Goal: Information Seeking & Learning: Learn about a topic

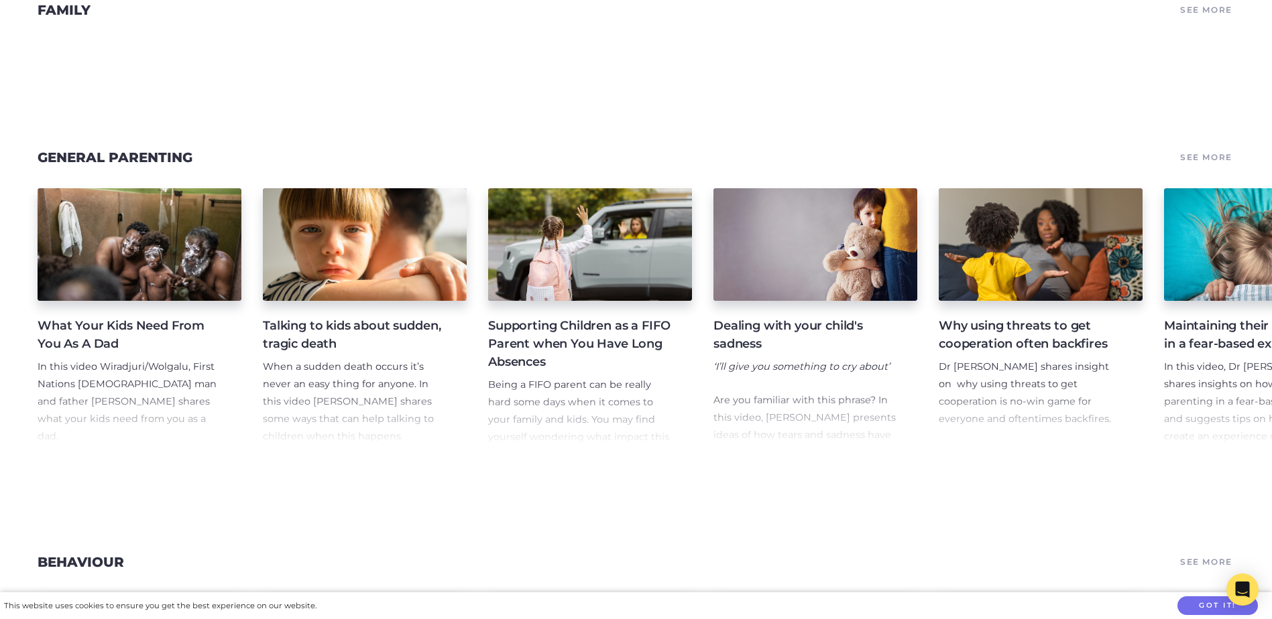
scroll to position [1877, 0]
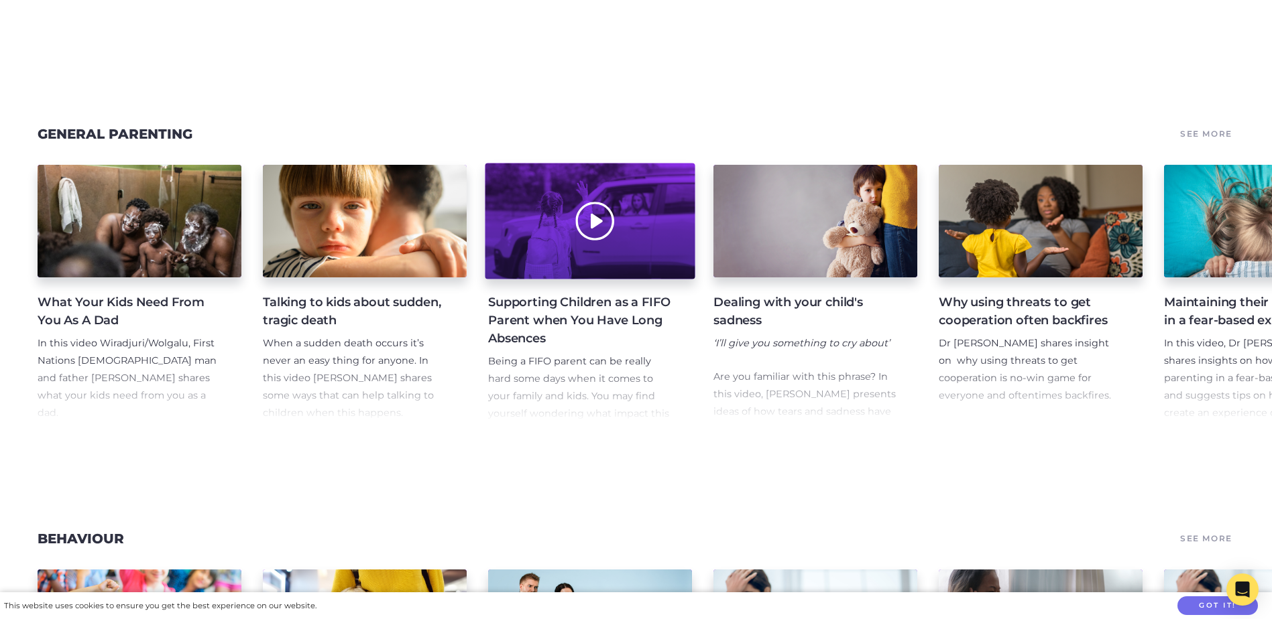
click at [564, 241] on div at bounding box center [590, 222] width 210 height 116
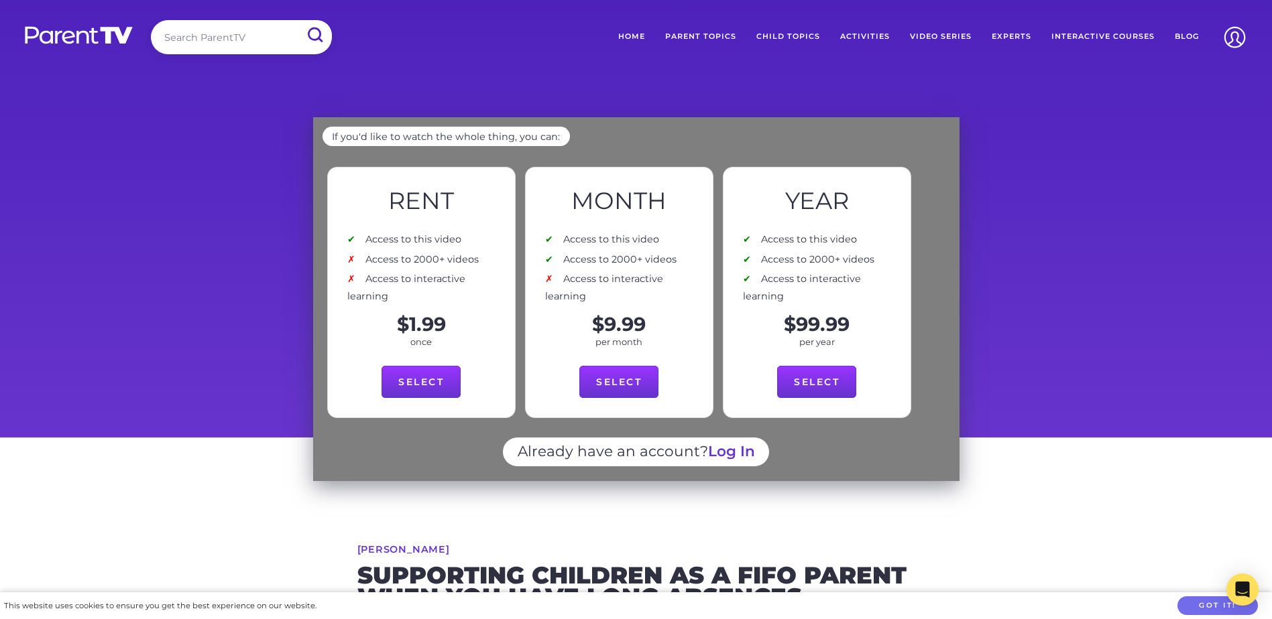
click at [730, 33] on link "Parent Topics" at bounding box center [700, 37] width 91 height 34
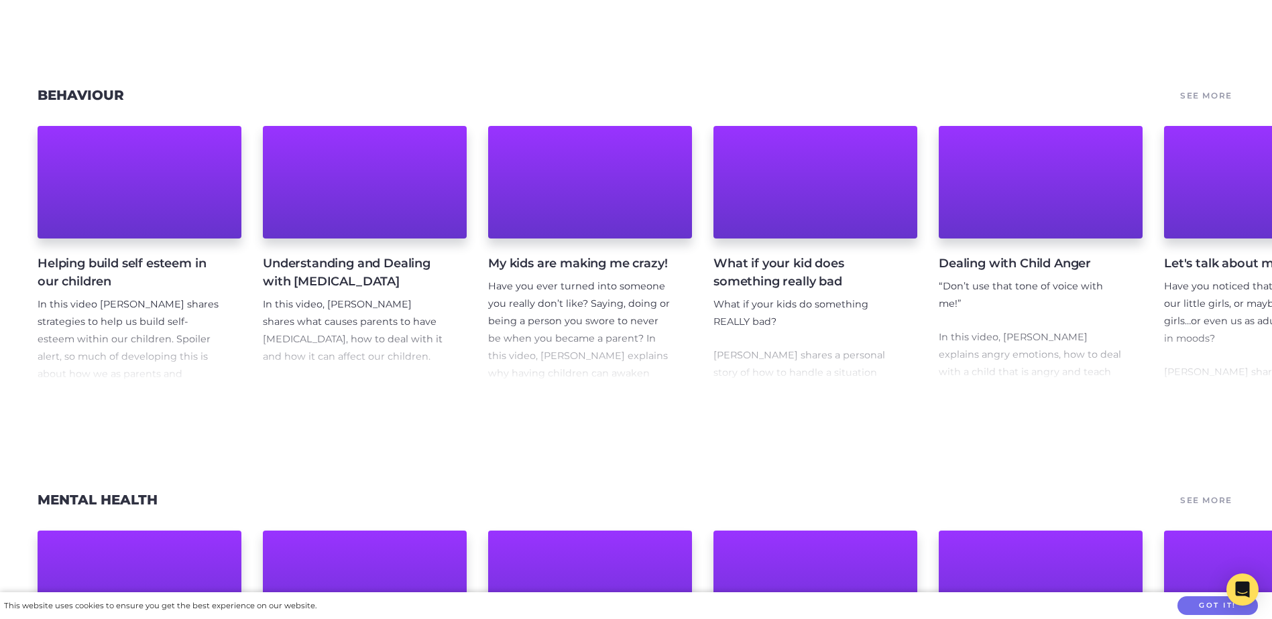
scroll to position [1274, 0]
